Goal: Contribute content

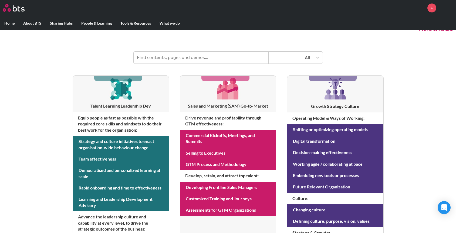
scroll to position [13, 0]
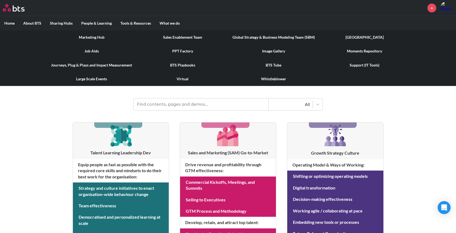
click at [99, 39] on link "Marketing Hub" at bounding box center [91, 37] width 91 height 14
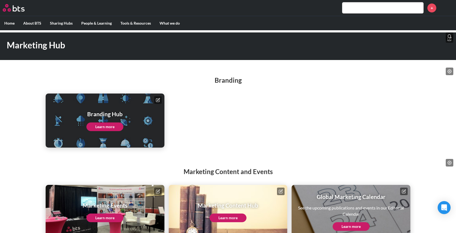
scroll to position [32, 0]
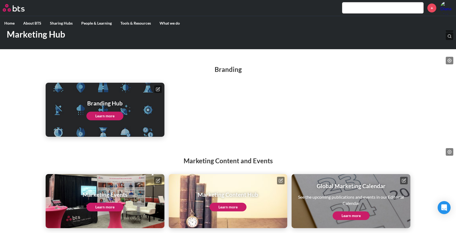
click at [228, 208] on link "Learn more" at bounding box center [227, 206] width 37 height 9
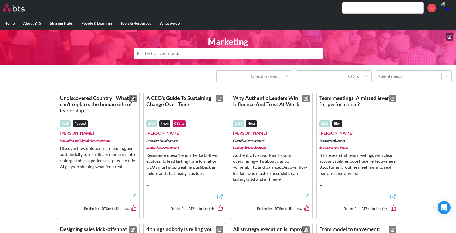
click at [448, 38] on icon at bounding box center [449, 37] width 4 height 4
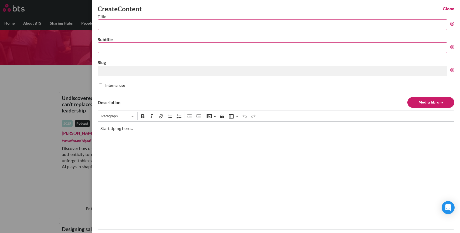
click at [196, 26] on input "Title" at bounding box center [272, 24] width 349 height 11
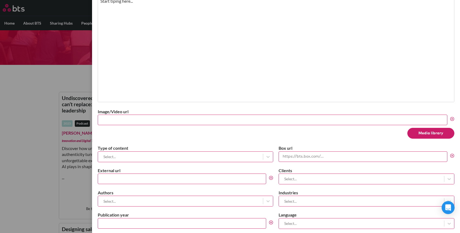
scroll to position [138, 0]
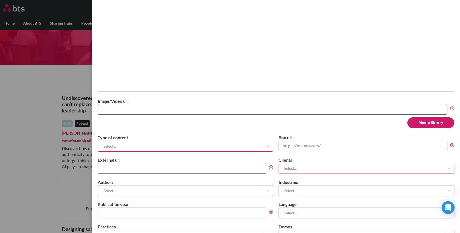
click at [144, 172] on input "External url" at bounding box center [182, 168] width 169 height 11
paste input "https://bts.com/insights/ai-leadership-culture-jazz-leadership-simulation/"
type input "https://bts.com/insights/ai-leadership-culture-jazz-leadership-simulation/"
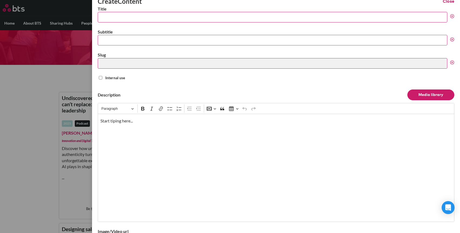
scroll to position [0, 0]
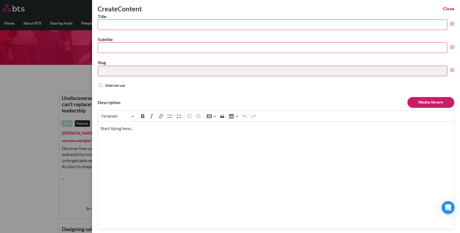
click at [157, 22] on input "Title" at bounding box center [272, 24] width 349 height 11
paste input "A brave new world: What AI means for leadership and culture"
type input "A brave new world: What AI means for leadership and culture"
type input "a-brave-new-world-what-ai-means-for-leadership-and-culture"
type input "A brave new world: What AI means for leadership and culture"
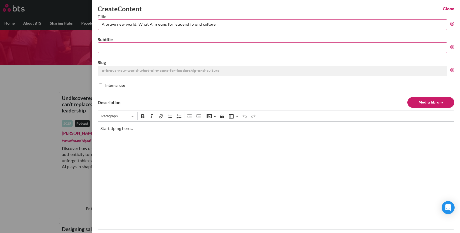
click at [151, 130] on p "Start tiping here..." at bounding box center [275, 128] width 351 height 6
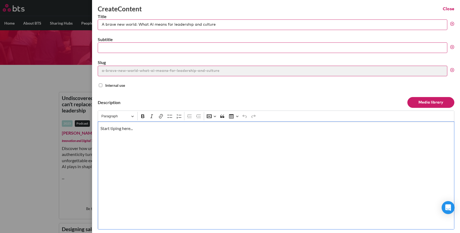
click at [151, 130] on p "Start tiping here..." at bounding box center [275, 128] width 351 height 6
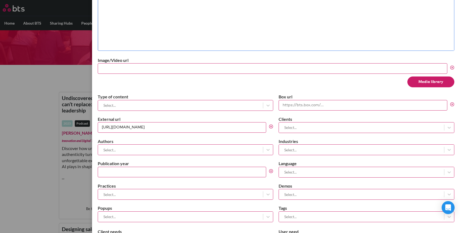
scroll to position [219, 0]
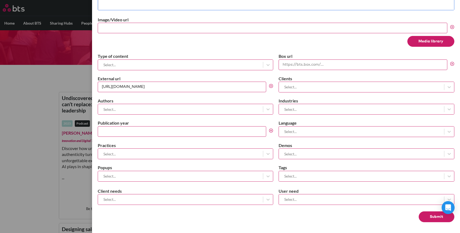
click at [166, 64] on div at bounding box center [181, 64] width 160 height 7
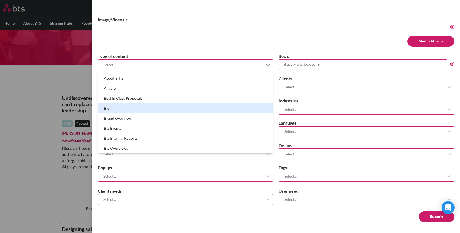
click at [155, 108] on div "Blog" at bounding box center [185, 108] width 175 height 10
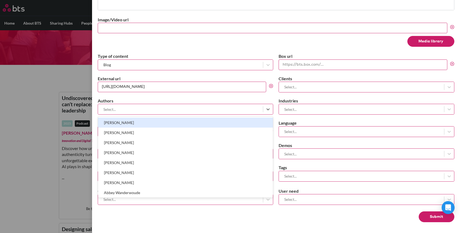
click at [172, 111] on div at bounding box center [181, 109] width 160 height 7
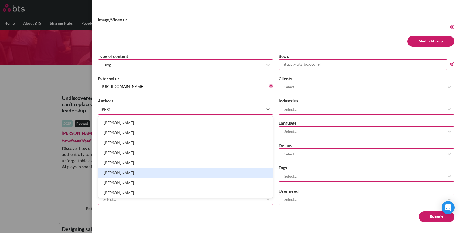
type input "jessi"
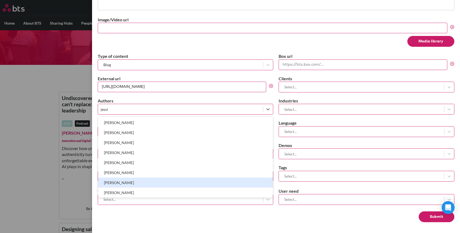
click at [142, 180] on div "Jessica Skon" at bounding box center [185, 182] width 175 height 10
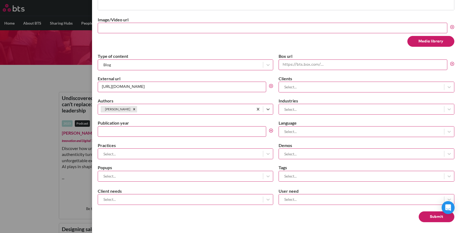
click at [301, 110] on div at bounding box center [361, 109] width 160 height 7
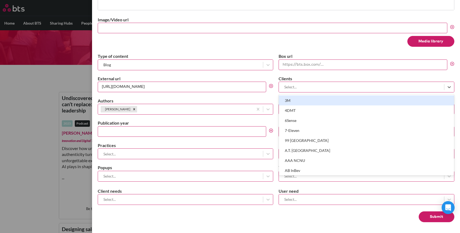
click at [306, 89] on div at bounding box center [361, 86] width 160 height 7
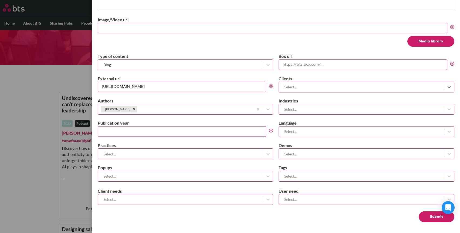
click at [161, 131] on input "Publication year" at bounding box center [182, 131] width 169 height 11
type input "2025"
click at [163, 154] on div at bounding box center [181, 153] width 160 height 7
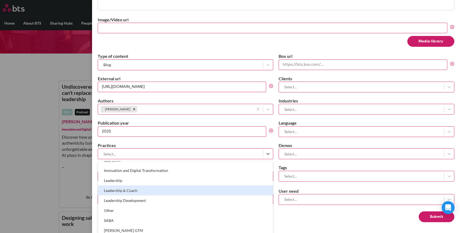
scroll to position [141, 0]
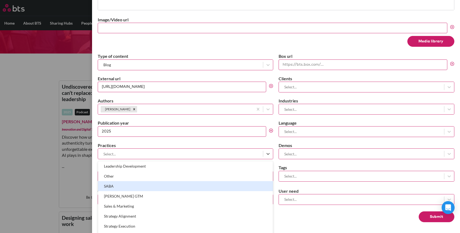
click at [156, 188] on div "SABA" at bounding box center [185, 186] width 175 height 10
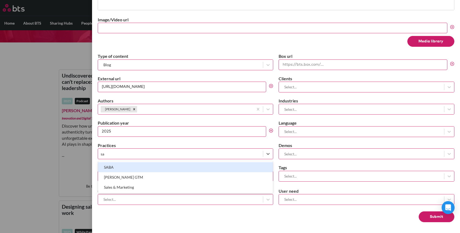
scroll to position [23, 0]
type input "sab"
click at [218, 168] on div "SABA" at bounding box center [185, 167] width 175 height 10
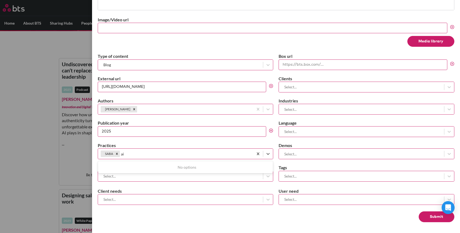
scroll to position [34, 0]
type input "a"
type input "i"
type input "b"
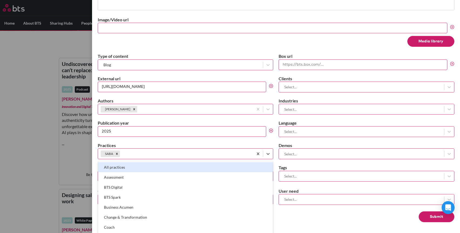
click at [338, 176] on div at bounding box center [361, 175] width 160 height 7
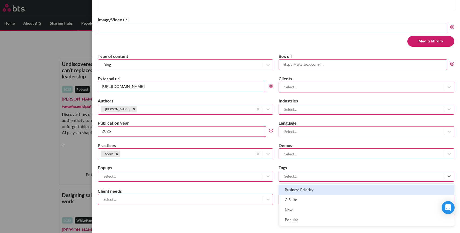
click at [234, 174] on div at bounding box center [181, 175] width 160 height 7
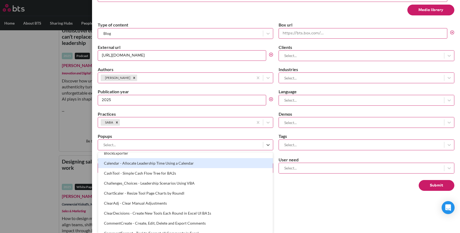
scroll to position [219, 0]
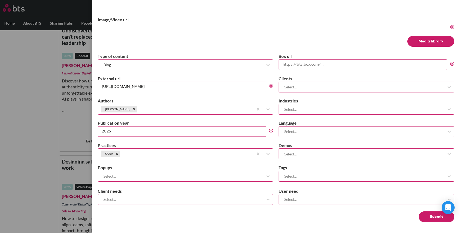
click at [309, 199] on div "Create Content Close Title A brave new world: What AI means for leadership and …" at bounding box center [276, 116] width 368 height 233
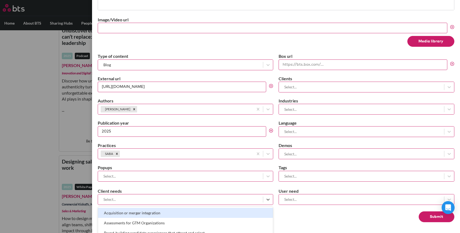
click at [212, 196] on div at bounding box center [181, 199] width 160 height 7
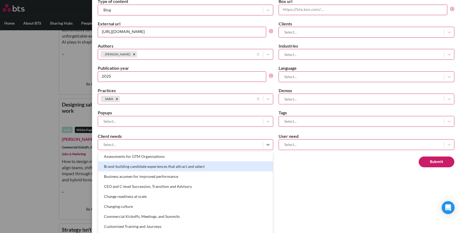
scroll to position [0, 0]
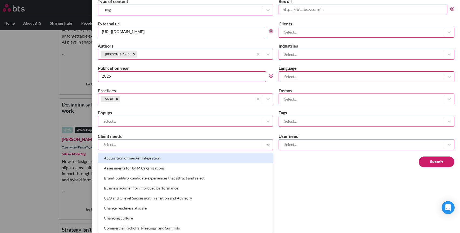
click at [353, 142] on div at bounding box center [361, 144] width 160 height 7
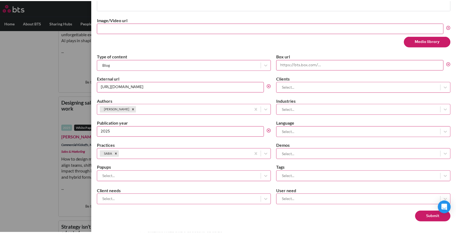
scroll to position [219, 0]
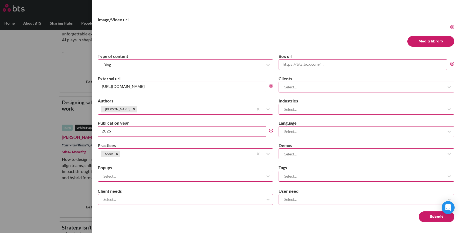
click at [250, 207] on div "Create Content Close Title A brave new world: What AI means for leadership and …" at bounding box center [276, 116] width 368 height 233
click at [437, 216] on button "Submit" at bounding box center [437, 216] width 36 height 11
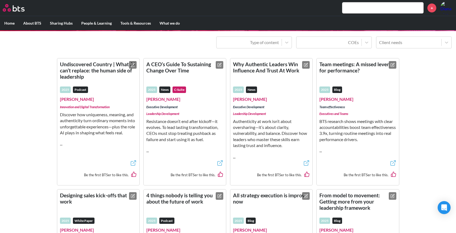
scroll to position [0, 0]
